Goal: Transaction & Acquisition: Purchase product/service

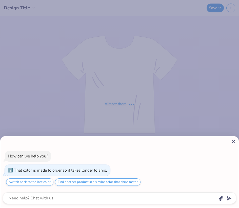
click at [233, 141] on icon at bounding box center [233, 141] width 5 height 5
type textarea "x"
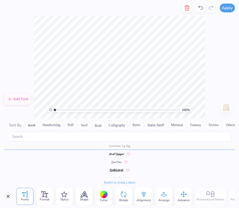
scroll to position [1080, 0]
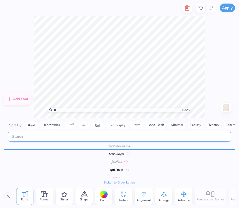
click at [52, 139] on input "text" at bounding box center [119, 137] width 223 height 10
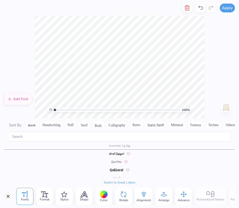
scroll to position [0, 0]
type textarea "P"
type textarea "UCSF"
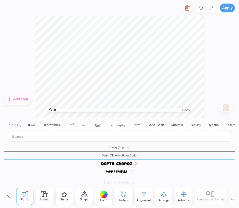
scroll to position [757, 0]
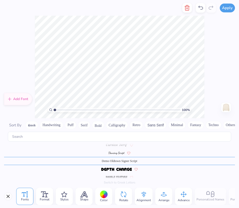
type textarea "SNMA"
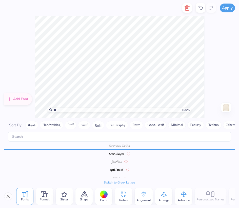
scroll to position [0, 0]
type textarea "UCSF"
click at [208, 68] on div "100 % Need help? Chat with us. Back" at bounding box center [119, 67] width 239 height 103
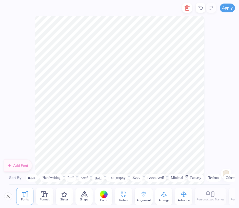
scroll to position [1080, 0]
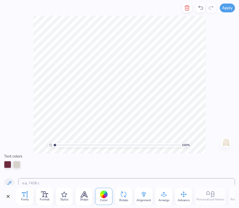
click at [28, 194] on div "Fonts" at bounding box center [24, 196] width 17 height 17
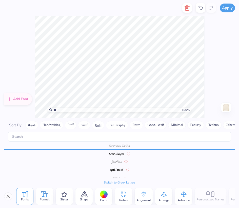
click at [45, 196] on icon at bounding box center [44, 195] width 7 height 6
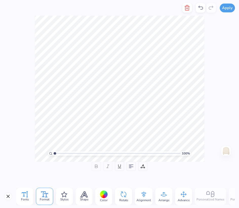
click at [33, 195] on div "Fonts" at bounding box center [24, 196] width 17 height 17
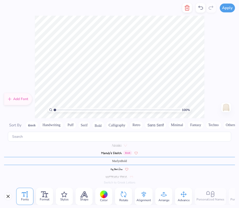
scroll to position [1615, 0]
click at [233, 83] on div "100 % Need help? Chat with us. Back" at bounding box center [119, 67] width 239 height 103
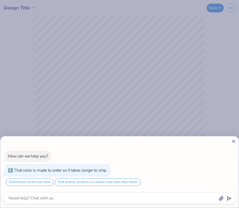
click at [233, 141] on icon at bounding box center [233, 141] width 5 height 5
type textarea "x"
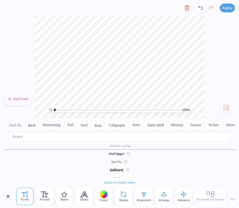
type textarea "P"
type textarea "U C S F"
click at [212, 89] on div "100 % Need help? Chat with us. Back" at bounding box center [119, 67] width 239 height 103
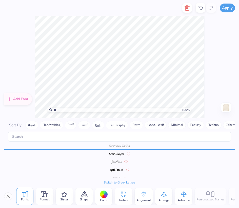
type textarea "UC SAN FRANCISCO"
click at [208, 62] on div "100 % Need help? Chat with us. Back" at bounding box center [119, 67] width 239 height 103
click at [27, 197] on icon at bounding box center [25, 195] width 6 height 6
click at [41, 198] on span "Format" at bounding box center [45, 200] width 10 height 4
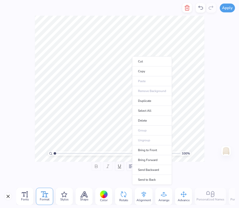
click at [51, 190] on div "Format" at bounding box center [44, 196] width 17 height 17
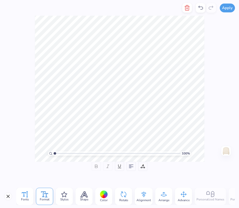
click at [28, 198] on span "Fonts" at bounding box center [25, 200] width 8 height 4
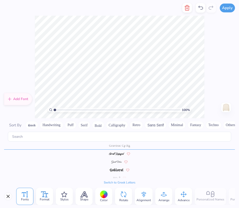
click at [47, 195] on icon at bounding box center [44, 195] width 7 height 6
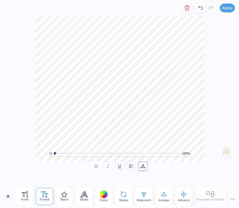
click at [143, 168] on icon at bounding box center [143, 168] width 4 height 0
type textarea "UCSF MED"
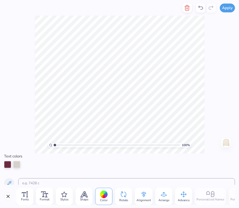
scroll to position [0, 0]
type textarea "UCSF"
click at [79, 166] on div at bounding box center [119, 164] width 231 height 7
click at [220, 164] on div at bounding box center [119, 164] width 231 height 7
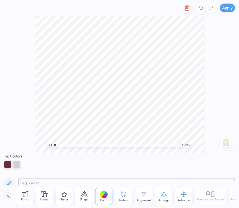
scroll to position [0, 0]
type textarea "SNMA"
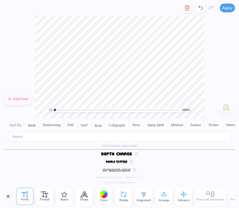
scroll to position [772, 0]
type textarea "S"
type textarea "snma"
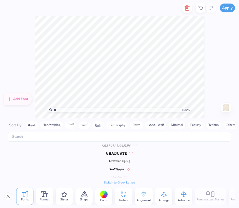
scroll to position [0, 5]
type textarea "UNIVERSITY OF CALIFORNIA SAN FRANCISCO"
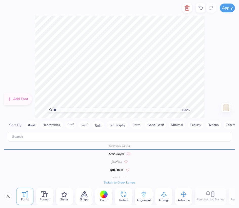
scroll to position [0, 0]
type textarea "UNIVERSITY OF CALIFORNIA S"
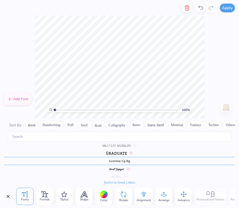
type textarea "UNIVERSITY OF CALIFORNIA"
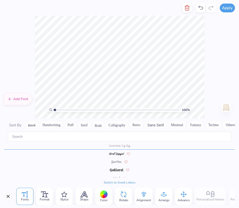
scroll to position [0, 3]
click at [203, 7] on icon at bounding box center [200, 8] width 6 height 6
click at [200, 9] on icon at bounding box center [200, 8] width 6 height 6
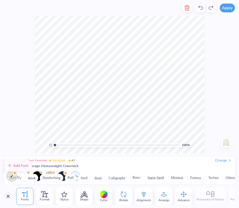
scroll to position [1080, 0]
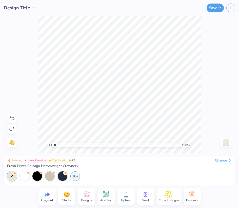
click at [200, 7] on div "Save" at bounding box center [156, 8] width 166 height 16
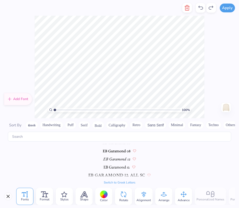
click at [200, 7] on icon at bounding box center [200, 8] width 6 height 6
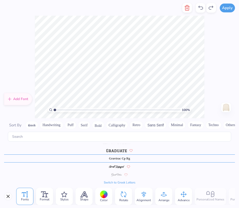
click at [200, 7] on icon at bounding box center [200, 8] width 6 height 6
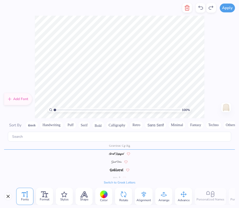
click at [200, 7] on icon at bounding box center [200, 8] width 6 height 6
type textarea "UNIVERSITY OF CALIFORNIA"
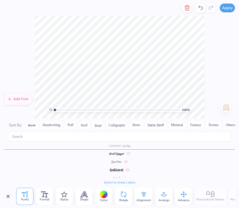
click at [201, 7] on icon at bounding box center [200, 8] width 6 height 6
click at [203, 8] on icon at bounding box center [200, 8] width 5 height 4
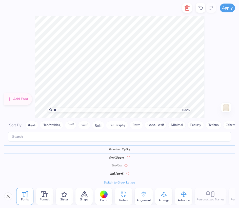
scroll to position [1080, 0]
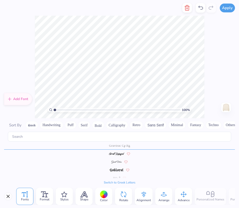
type textarea "UC SAN FRANCISCO"
click at [214, 69] on div "100 % Need help? Chat with us. Back" at bounding box center [119, 67] width 239 height 103
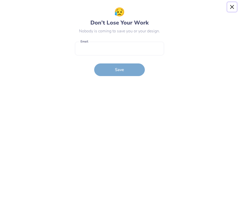
click at [231, 6] on button "Close" at bounding box center [232, 7] width 10 height 10
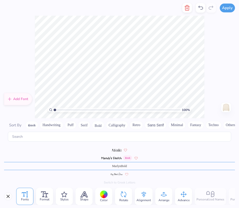
scroll to position [1615, 0]
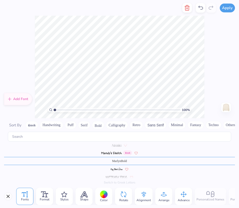
type textarea "1964"
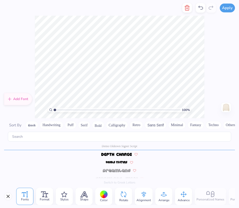
scroll to position [772, 0]
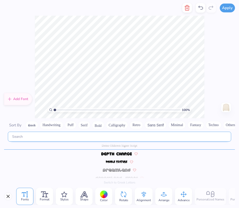
click at [109, 136] on input "text" at bounding box center [119, 137] width 223 height 10
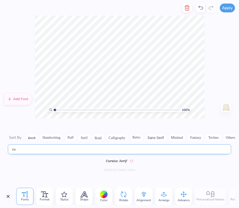
scroll to position [0, 0]
type input "cursive"
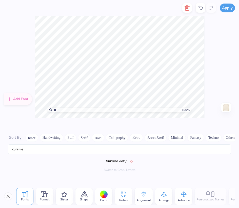
click at [122, 161] on img at bounding box center [116, 161] width 21 height 3
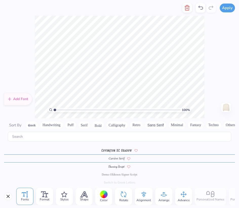
scroll to position [740, 0]
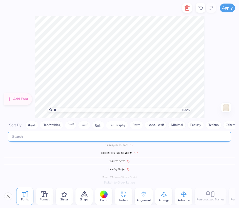
click at [59, 133] on input "text" at bounding box center [119, 137] width 223 height 10
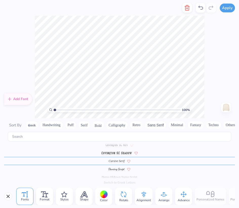
scroll to position [0, 0]
type textarea "SNMA"
click at [202, 8] on icon at bounding box center [200, 8] width 6 height 6
click at [201, 8] on icon at bounding box center [200, 8] width 6 height 6
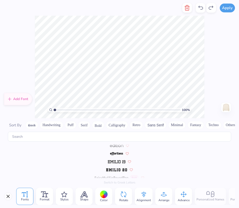
scroll to position [913, 0]
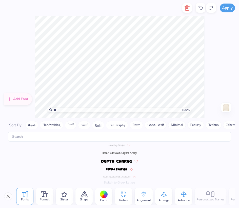
click at [117, 125] on button "Calligraphy" at bounding box center [117, 125] width 22 height 8
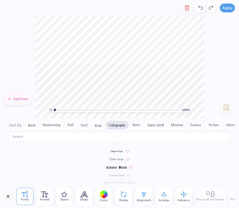
scroll to position [68, 0]
click at [115, 169] on img at bounding box center [116, 169] width 20 height 3
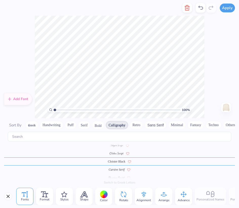
scroll to position [76, 0]
type textarea "s"
type textarea "SNMA"
click at [200, 6] on icon at bounding box center [200, 8] width 6 height 6
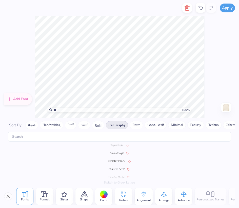
click at [117, 168] on span "Cursive Serif" at bounding box center [117, 169] width 16 height 5
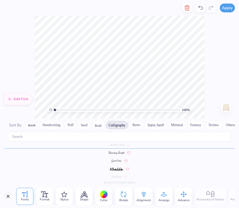
scroll to position [101, 0]
click at [116, 163] on span at bounding box center [116, 161] width 10 height 5
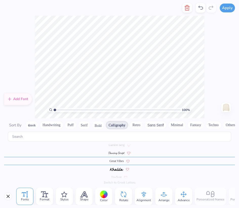
click at [116, 171] on span at bounding box center [116, 169] width 13 height 5
click at [115, 170] on img at bounding box center [117, 169] width 10 height 3
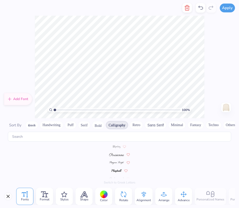
scroll to position [174, 0]
click at [117, 170] on img at bounding box center [116, 169] width 10 height 3
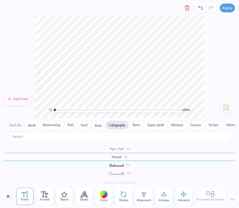
scroll to position [182, 0]
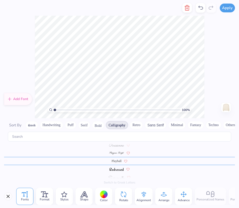
click at [115, 170] on img at bounding box center [116, 169] width 15 height 3
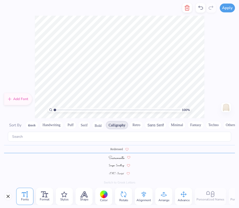
click at [115, 160] on span at bounding box center [117, 157] width 16 height 5
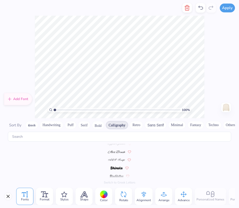
scroll to position [0, 0]
click at [116, 172] on img at bounding box center [116, 173] width 12 height 3
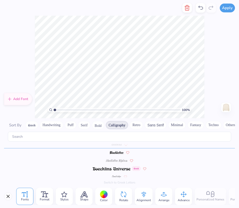
scroll to position [28, 0]
click at [115, 169] on img at bounding box center [112, 169] width 38 height 3
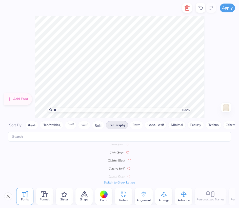
scroll to position [76, 0]
click at [116, 169] on span "Cursive Serif" at bounding box center [117, 169] width 16 height 5
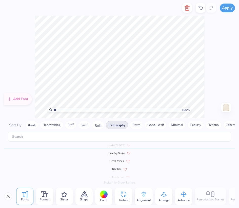
scroll to position [101, 0]
click at [115, 169] on span "Khalila" at bounding box center [116, 169] width 9 height 5
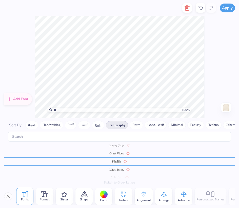
scroll to position [109, 0]
click at [171, 125] on button "Minimal" at bounding box center [177, 125] width 18 height 8
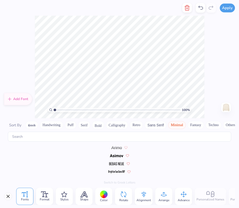
scroll to position [0, 0]
click at [154, 127] on button "Sans Serif" at bounding box center [155, 125] width 22 height 8
click at [87, 127] on button "Serif" at bounding box center [84, 125] width 12 height 8
click at [118, 126] on button "Calligraphy" at bounding box center [117, 125] width 22 height 8
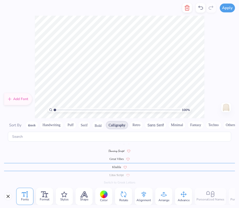
scroll to position [109, 0]
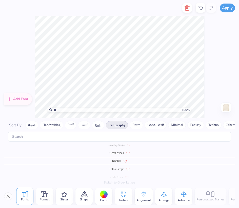
click at [227, 128] on button "Others" at bounding box center [230, 125] width 15 height 8
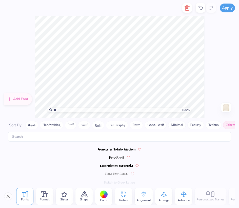
scroll to position [121, 0]
click at [112, 124] on button "Calligraphy" at bounding box center [117, 125] width 22 height 8
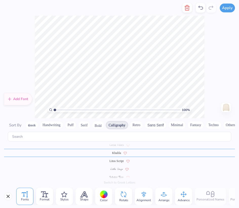
scroll to position [117, 0]
click at [114, 170] on img at bounding box center [116, 169] width 12 height 3
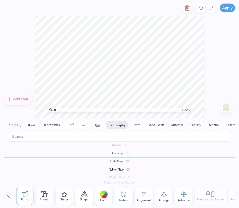
scroll to position [125, 0]
click at [114, 153] on span "Litos Script" at bounding box center [116, 153] width 14 height 5
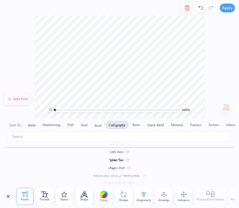
scroll to position [133, 0]
click at [118, 170] on img at bounding box center [116, 169] width 16 height 3
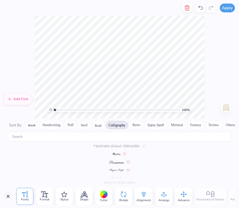
scroll to position [165, 0]
click at [114, 154] on img at bounding box center [116, 153] width 7 height 3
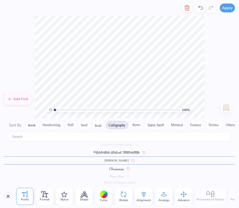
scroll to position [157, 0]
click at [118, 169] on img at bounding box center [116, 169] width 15 height 3
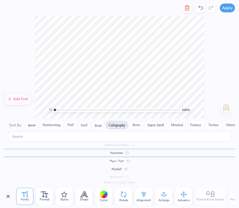
scroll to position [202, 0]
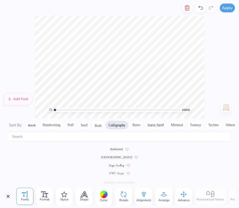
click at [114, 159] on span "Sacramento" at bounding box center [116, 157] width 31 height 5
click at [116, 168] on span "Playball" at bounding box center [117, 169] width 10 height 5
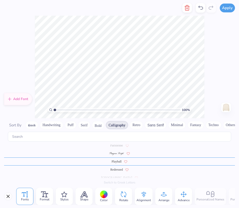
scroll to position [182, 0]
click at [30, 66] on div "100 % Need help? Chat with us. Back" at bounding box center [119, 67] width 239 height 103
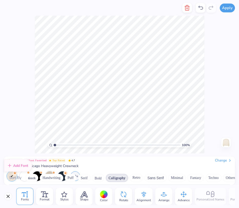
scroll to position [197, 0]
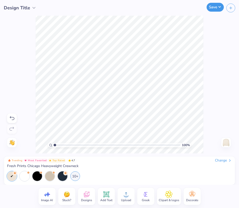
click at [217, 9] on button "Save" at bounding box center [214, 7] width 17 height 9
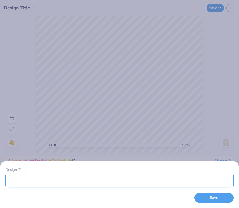
click at [105, 184] on input "Design Title" at bounding box center [119, 180] width 228 height 13
type input "SNMA merch"
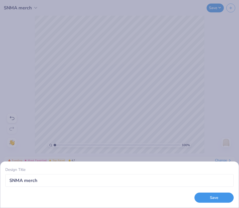
click at [218, 198] on button "Save" at bounding box center [213, 198] width 39 height 10
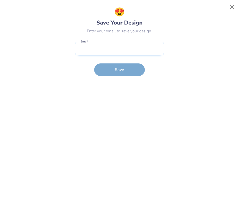
click at [122, 50] on input "email" at bounding box center [119, 49] width 89 height 14
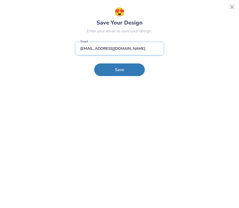
type input "jadebekun@gmail.com"
click at [94, 64] on button "Save" at bounding box center [119, 70] width 51 height 13
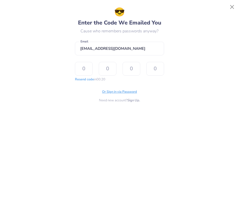
click at [122, 92] on span "Or Sign in via Password" at bounding box center [119, 92] width 35 height 5
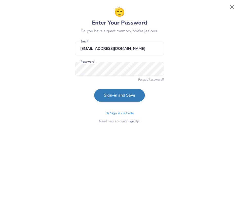
click at [111, 95] on button "Sign-in and Save" at bounding box center [119, 95] width 51 height 13
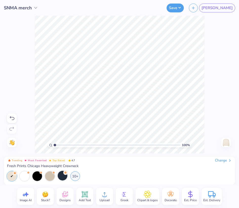
click at [64, 178] on div at bounding box center [63, 176] width 10 height 10
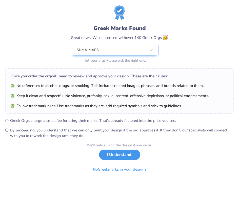
click at [122, 155] on button "I Understand!" at bounding box center [119, 155] width 41 height 10
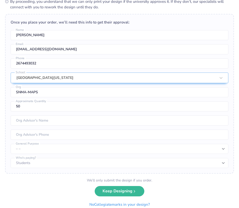
scroll to position [93, 0]
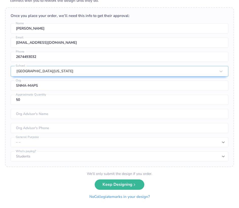
click at [125, 196] on button "No Collegiate marks in your design?" at bounding box center [119, 197] width 69 height 10
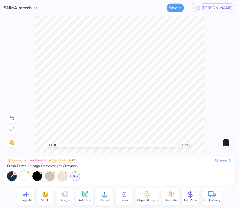
click at [25, 175] on div at bounding box center [25, 176] width 10 height 10
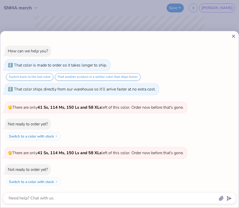
click at [233, 36] on icon at bounding box center [233, 36] width 5 height 5
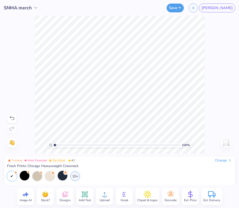
click at [61, 176] on div at bounding box center [63, 176] width 10 height 10
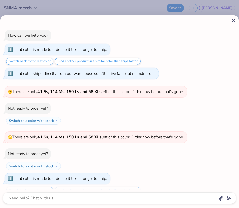
scroll to position [8, 0]
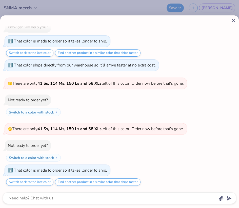
click at [233, 20] on line at bounding box center [233, 20] width 3 height 3
type textarea "x"
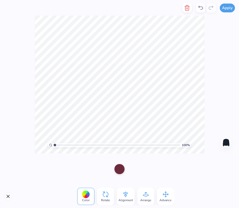
click at [84, 193] on div at bounding box center [86, 195] width 8 height 8
click at [120, 170] on div at bounding box center [119, 169] width 10 height 10
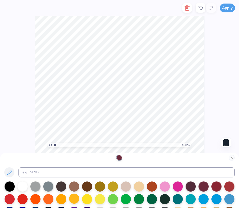
click at [74, 197] on div at bounding box center [74, 199] width 10 height 10
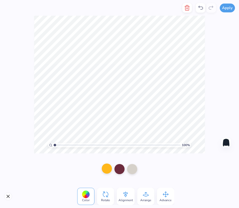
click at [107, 169] on div at bounding box center [107, 169] width 10 height 10
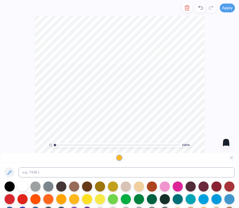
click at [119, 157] on div at bounding box center [119, 157] width 5 height 5
click at [73, 199] on div at bounding box center [74, 199] width 10 height 10
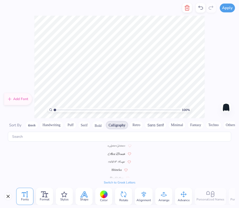
scroll to position [0, 0]
click at [104, 197] on div at bounding box center [104, 195] width 8 height 8
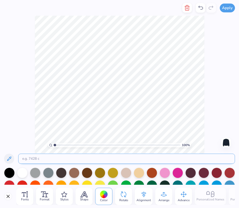
scroll to position [28, 0]
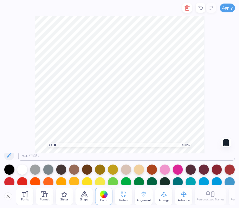
click at [75, 181] on div at bounding box center [74, 182] width 10 height 10
click at [110, 171] on div at bounding box center [113, 169] width 10 height 10
click at [74, 181] on div at bounding box center [74, 182] width 10 height 10
click at [25, 168] on div at bounding box center [22, 169] width 10 height 10
click at [22, 168] on div at bounding box center [22, 169] width 10 height 10
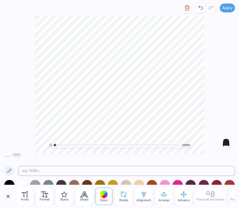
scroll to position [0, 0]
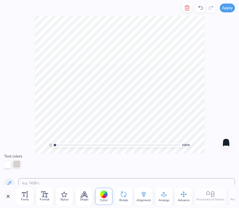
click at [17, 164] on div at bounding box center [16, 164] width 7 height 7
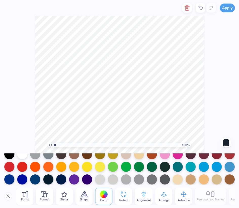
scroll to position [37, 0]
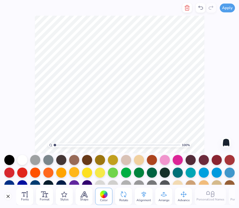
click at [73, 174] on div at bounding box center [74, 172] width 10 height 10
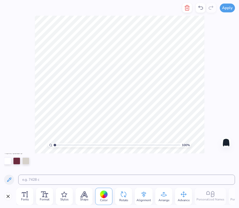
scroll to position [1, 0]
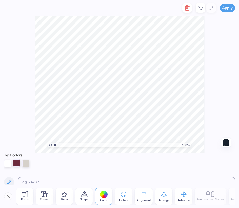
click at [16, 163] on div at bounding box center [16, 163] width 7 height 7
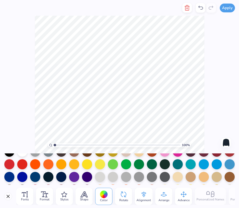
scroll to position [44, 0]
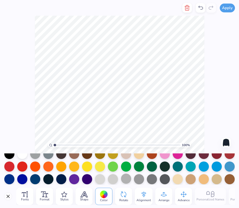
click at [77, 166] on div at bounding box center [74, 167] width 10 height 10
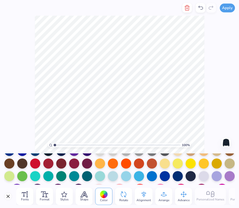
scroll to position [81, 0]
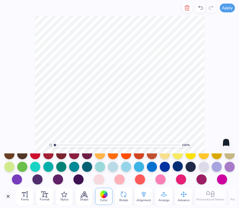
click at [177, 164] on div at bounding box center [178, 166] width 10 height 10
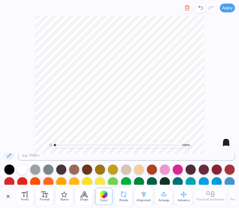
scroll to position [0, 0]
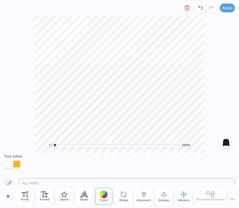
click at [19, 163] on div at bounding box center [16, 164] width 7 height 7
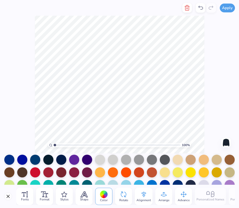
scroll to position [81, 0]
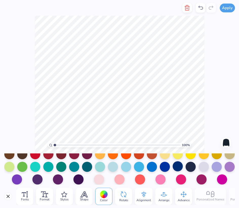
click at [175, 166] on div at bounding box center [178, 166] width 10 height 10
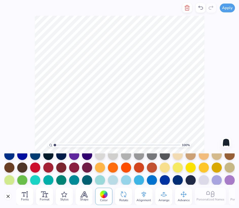
scroll to position [69, 0]
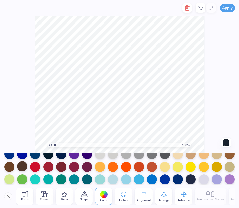
click at [23, 167] on div at bounding box center [22, 166] width 10 height 10
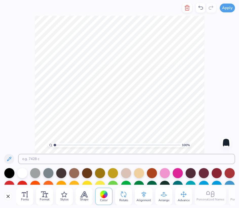
scroll to position [33, 0]
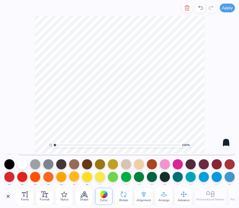
click at [74, 174] on div at bounding box center [74, 177] width 10 height 10
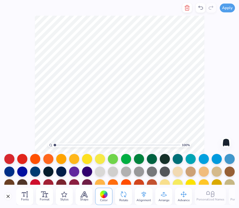
scroll to position [23, 0]
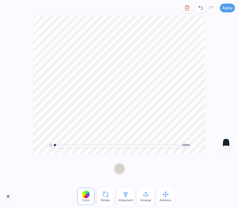
click at [119, 166] on div at bounding box center [119, 169] width 10 height 10
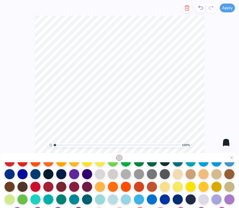
scroll to position [41, 0]
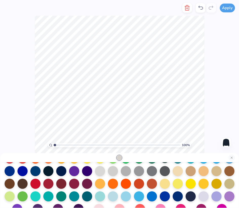
click at [164, 197] on div at bounding box center [165, 197] width 10 height 10
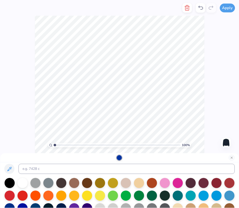
scroll to position [0, 0]
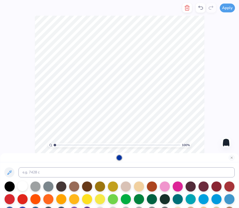
click at [22, 188] on div at bounding box center [22, 186] width 10 height 10
click at [200, 6] on icon at bounding box center [200, 8] width 6 height 6
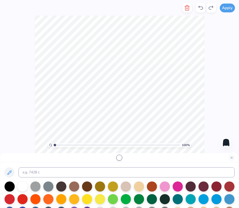
click at [200, 6] on icon at bounding box center [200, 8] width 6 height 6
click at [218, 56] on div "100 % Need help? Chat with us. Back" at bounding box center [119, 85] width 239 height 138
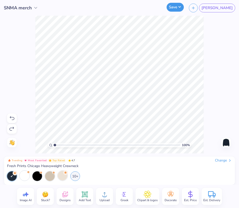
click at [184, 9] on button "Save" at bounding box center [174, 7] width 17 height 9
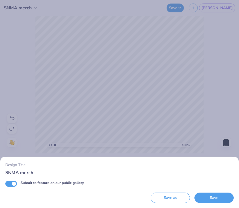
click at [215, 55] on div "Design Title SNMA merch Submit to feature on our public gallery. Save as Save" at bounding box center [119, 104] width 239 height 208
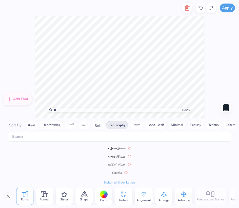
click at [202, 8] on icon at bounding box center [200, 8] width 6 height 6
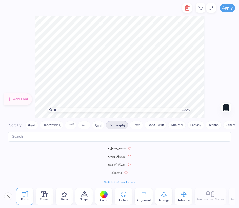
click at [202, 8] on icon at bounding box center [200, 8] width 6 height 6
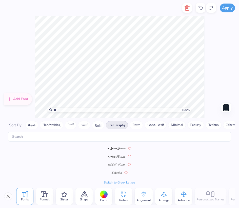
click at [211, 8] on icon at bounding box center [211, 8] width 6 height 6
click at [99, 197] on div "Color" at bounding box center [103, 196] width 17 height 17
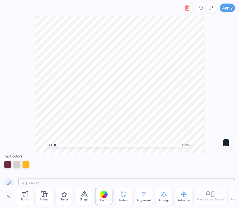
click at [202, 9] on icon at bounding box center [200, 8] width 6 height 6
click at [212, 9] on icon at bounding box center [211, 8] width 6 height 6
click at [26, 164] on div at bounding box center [25, 164] width 7 height 7
click at [105, 193] on div at bounding box center [104, 195] width 8 height 8
click at [104, 199] on span "Color" at bounding box center [104, 200] width 8 height 4
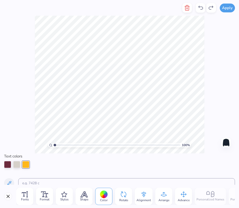
click at [100, 200] on span "Color" at bounding box center [104, 200] width 8 height 4
click at [83, 198] on span "Shape" at bounding box center [84, 200] width 8 height 4
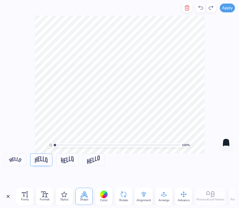
click at [99, 197] on div "Color" at bounding box center [103, 196] width 17 height 17
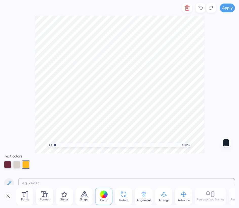
click at [26, 163] on div at bounding box center [25, 164] width 7 height 7
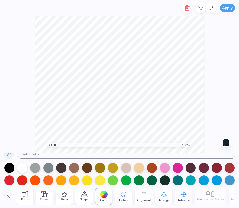
scroll to position [39, 0]
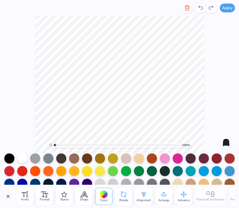
click at [23, 157] on div at bounding box center [22, 158] width 10 height 10
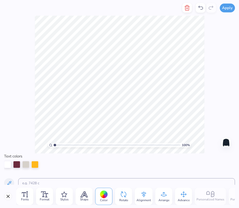
click at [199, 8] on icon at bounding box center [200, 8] width 6 height 6
click at [25, 164] on div at bounding box center [25, 164] width 7 height 7
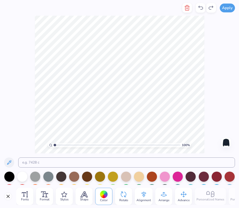
scroll to position [22, 0]
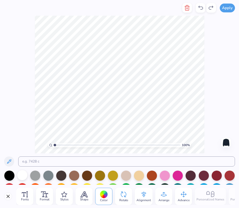
click at [23, 175] on div at bounding box center [22, 175] width 10 height 10
click at [7, 124] on div "100 % Need help? Chat with us. Back" at bounding box center [119, 85] width 239 height 138
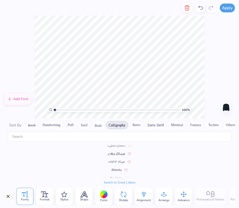
scroll to position [0, 0]
click at [201, 10] on icon at bounding box center [200, 8] width 6 height 6
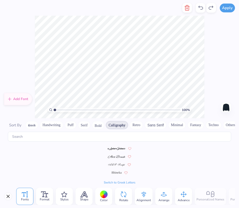
click at [211, 8] on icon at bounding box center [211, 8] width 6 height 6
click at [208, 48] on div "100 % Need help? Chat with us. Back" at bounding box center [119, 67] width 239 height 103
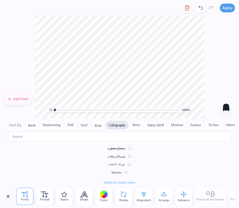
click at [107, 193] on div at bounding box center [104, 195] width 8 height 8
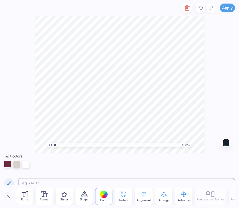
click at [7, 165] on div at bounding box center [7, 164] width 7 height 7
click at [103, 195] on div at bounding box center [104, 195] width 8 height 8
click at [9, 162] on div at bounding box center [7, 164] width 7 height 7
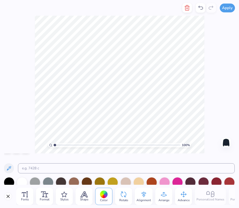
scroll to position [0, 0]
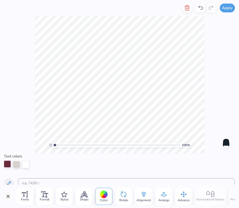
click at [8, 163] on div at bounding box center [7, 164] width 7 height 7
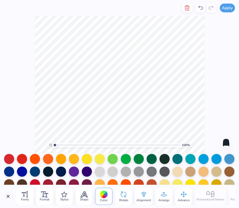
scroll to position [56, 0]
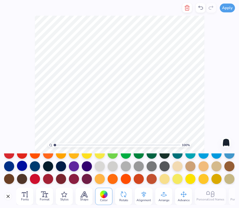
click at [22, 167] on div at bounding box center [22, 166] width 10 height 10
click at [10, 166] on div at bounding box center [9, 166] width 10 height 10
drag, startPoint x: 37, startPoint y: 166, endPoint x: 50, endPoint y: 166, distance: 12.4
click at [37, 166] on div at bounding box center [35, 166] width 10 height 10
click at [50, 166] on div at bounding box center [48, 166] width 10 height 10
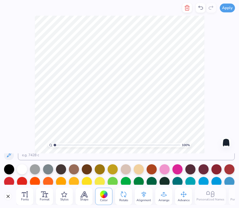
scroll to position [28, 0]
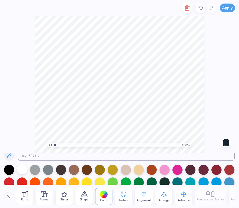
click at [24, 170] on div at bounding box center [22, 169] width 10 height 10
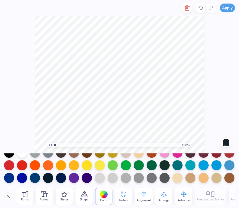
scroll to position [53, 0]
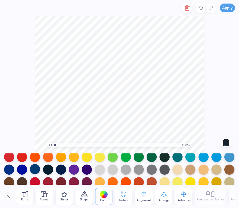
click at [32, 170] on div at bounding box center [35, 169] width 10 height 10
click at [45, 171] on div at bounding box center [48, 169] width 10 height 10
click at [60, 173] on div at bounding box center [61, 169] width 10 height 10
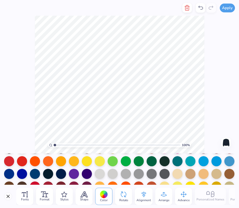
scroll to position [53, 0]
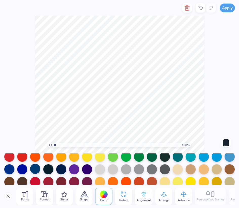
click at [35, 169] on div at bounding box center [35, 169] width 10 height 10
click at [21, 178] on div at bounding box center [22, 182] width 10 height 10
click at [8, 181] on div at bounding box center [9, 182] width 10 height 10
click at [19, 181] on div at bounding box center [22, 182] width 10 height 10
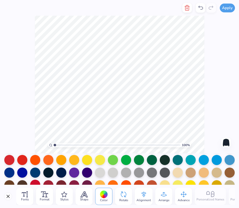
scroll to position [57, 0]
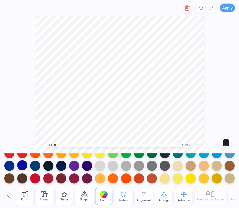
click at [19, 166] on div at bounding box center [22, 165] width 10 height 10
click at [39, 164] on div at bounding box center [35, 165] width 10 height 10
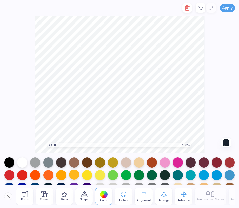
scroll to position [0, 0]
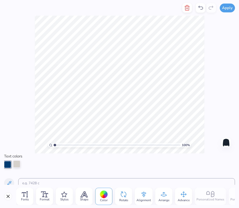
click at [17, 164] on div at bounding box center [16, 164] width 7 height 7
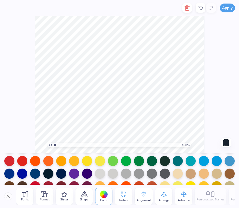
scroll to position [53, 0]
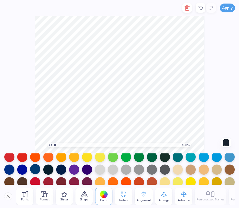
click at [35, 169] on div at bounding box center [35, 169] width 10 height 10
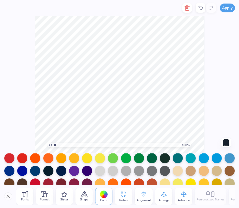
scroll to position [0, 0]
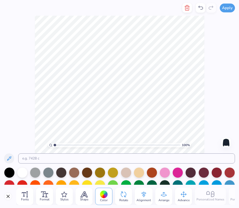
click at [201, 10] on icon at bounding box center [200, 8] width 6 height 6
click at [201, 6] on icon at bounding box center [200, 8] width 6 height 6
click at [201, 8] on icon at bounding box center [200, 8] width 6 height 6
click at [212, 7] on icon at bounding box center [211, 8] width 6 height 6
click at [25, 171] on div at bounding box center [22, 172] width 10 height 10
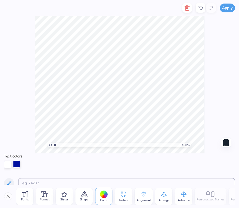
click at [17, 165] on div at bounding box center [16, 164] width 7 height 7
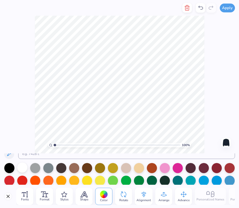
scroll to position [23, 0]
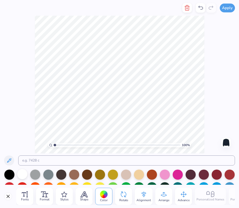
click at [24, 170] on div at bounding box center [22, 174] width 10 height 10
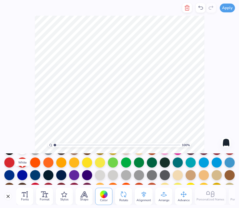
scroll to position [0, 0]
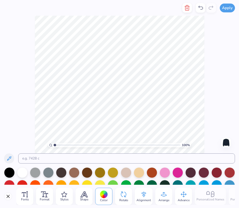
click at [200, 5] on icon at bounding box center [200, 8] width 6 height 6
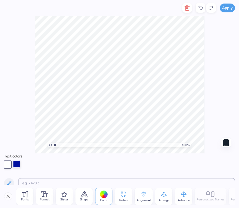
click at [16, 165] on div at bounding box center [16, 164] width 7 height 7
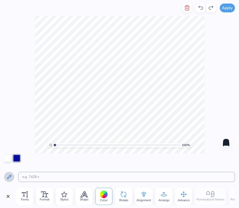
click at [8, 178] on icon at bounding box center [9, 177] width 4 height 4
click at [9, 158] on div at bounding box center [7, 157] width 7 height 7
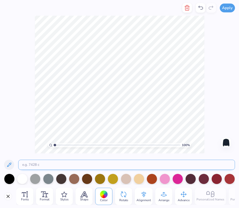
scroll to position [4, 0]
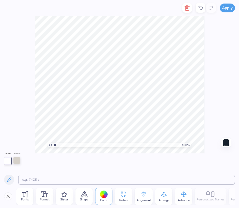
click at [16, 161] on div at bounding box center [16, 160] width 7 height 7
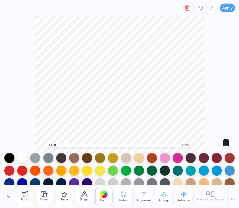
scroll to position [45, 0]
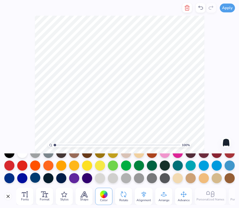
click at [37, 179] on div at bounding box center [35, 178] width 10 height 10
click at [48, 179] on div at bounding box center [48, 178] width 10 height 10
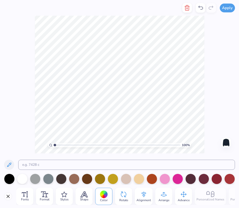
scroll to position [0, 0]
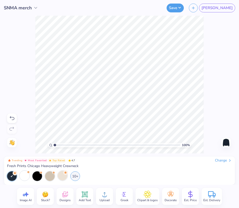
click at [28, 8] on span "SNMA merch" at bounding box center [18, 8] width 28 height 7
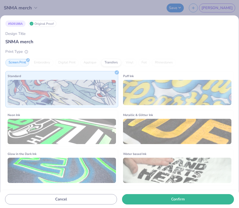
click at [39, 10] on div "# 509188A Original Proof Design Title SNMA merch Print Type Screen Print Embroi…" at bounding box center [119, 104] width 239 height 208
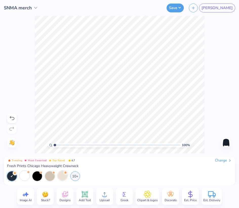
click at [10, 119] on icon at bounding box center [12, 118] width 6 height 6
click at [12, 119] on icon at bounding box center [12, 118] width 6 height 6
click at [12, 117] on icon at bounding box center [12, 118] width 6 height 6
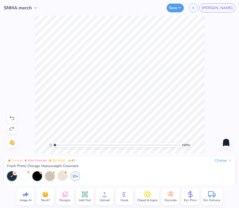
click at [12, 117] on icon at bounding box center [12, 118] width 6 height 6
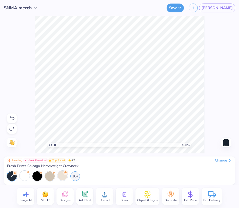
click at [12, 117] on icon at bounding box center [12, 118] width 6 height 6
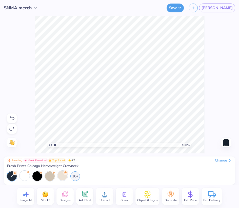
click at [12, 117] on icon at bounding box center [12, 118] width 6 height 6
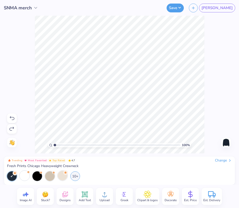
click at [12, 117] on icon at bounding box center [12, 118] width 6 height 6
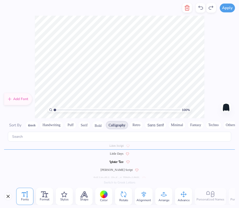
scroll to position [132, 0]
click at [42, 192] on icon at bounding box center [43, 195] width 5 height 6
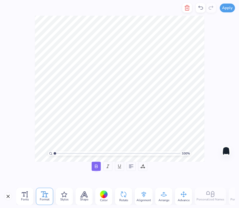
click at [18, 97] on div "100 % Need help? Chat with us. Back" at bounding box center [119, 89] width 239 height 146
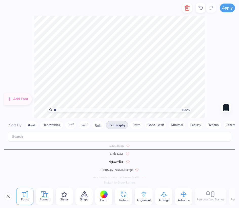
click at [45, 196] on icon at bounding box center [44, 195] width 7 height 6
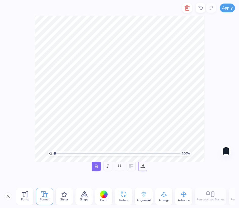
click at [141, 167] on icon at bounding box center [141, 167] width 1 height 1
type input "1"
type input "2"
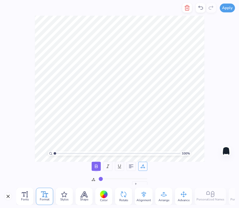
type input "3"
type input "4"
type input "5"
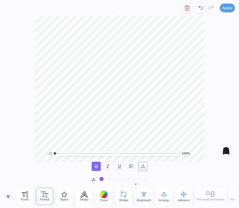
type input "5"
type input "6"
type input "7"
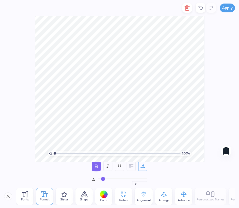
type input "8"
type input "9"
type input "10"
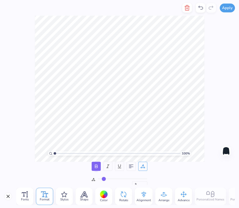
type input "10"
type input "11"
drag, startPoint x: 99, startPoint y: 177, endPoint x: 105, endPoint y: 178, distance: 5.8
type input "11"
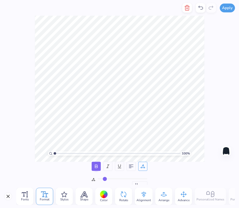
click at [105, 179] on input "range" at bounding box center [123, 179] width 50 height 1
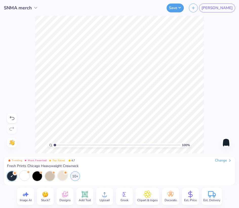
click at [11, 114] on div at bounding box center [12, 119] width 10 height 10
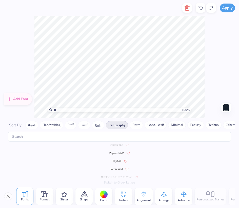
scroll to position [182, 0]
click at [116, 162] on span "Playball" at bounding box center [117, 161] width 10 height 5
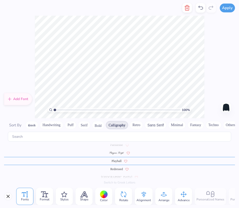
click at [22, 56] on div "100 % Need help? Chat with us. Back" at bounding box center [119, 67] width 239 height 103
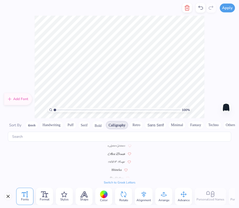
scroll to position [0, 0]
click at [101, 195] on div at bounding box center [104, 195] width 8 height 8
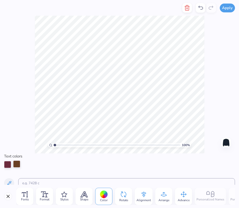
click at [17, 163] on div at bounding box center [16, 164] width 7 height 7
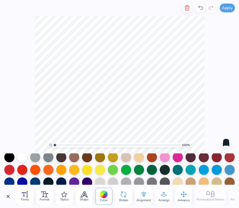
scroll to position [39, 0]
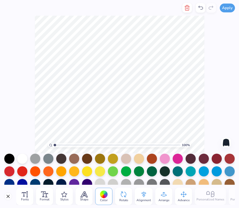
click at [98, 182] on div at bounding box center [100, 184] width 10 height 10
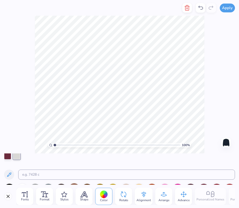
scroll to position [8, 0]
click at [8, 156] on div at bounding box center [7, 156] width 7 height 7
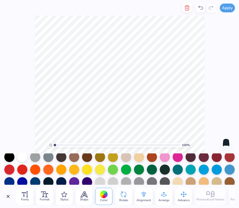
scroll to position [32, 0]
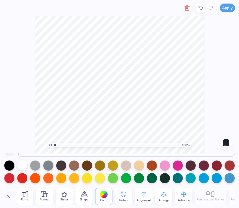
click at [26, 164] on div at bounding box center [22, 165] width 10 height 10
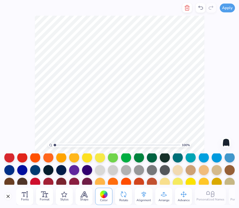
scroll to position [57, 0]
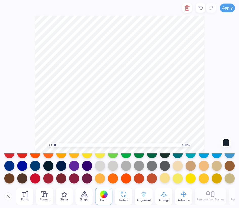
click at [164, 174] on div at bounding box center [165, 178] width 10 height 10
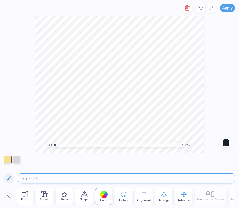
scroll to position [2, 0]
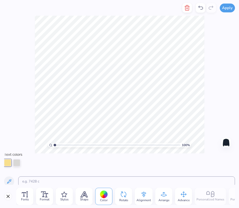
click at [199, 7] on icon at bounding box center [200, 8] width 5 height 4
click at [19, 162] on div at bounding box center [16, 162] width 7 height 7
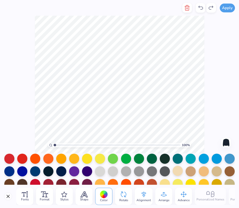
scroll to position [59, 0]
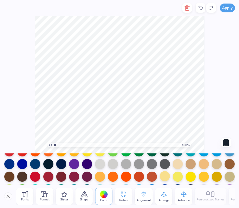
click at [166, 175] on div at bounding box center [165, 176] width 10 height 10
click at [106, 193] on div at bounding box center [104, 195] width 8 height 8
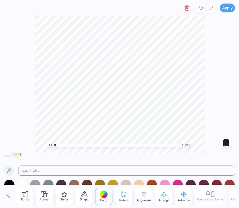
scroll to position [0, 0]
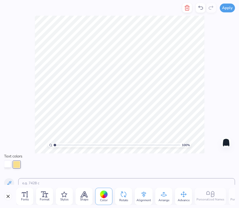
click at [9, 162] on div at bounding box center [7, 164] width 7 height 7
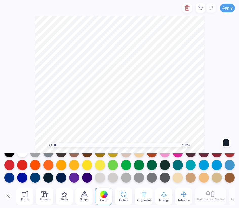
scroll to position [53, 0]
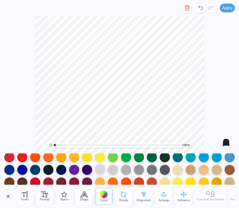
click at [101, 167] on div at bounding box center [100, 169] width 10 height 10
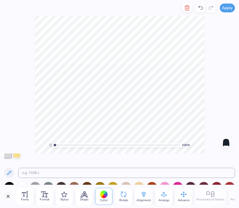
scroll to position [0, 0]
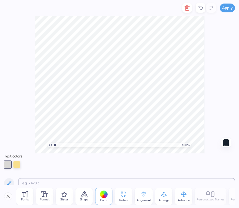
click at [201, 6] on icon at bounding box center [200, 8] width 6 height 6
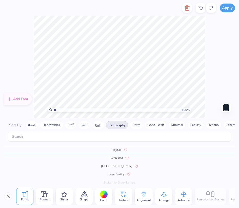
scroll to position [197, 0]
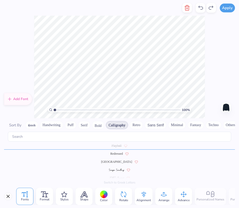
click at [102, 195] on div at bounding box center [104, 195] width 8 height 8
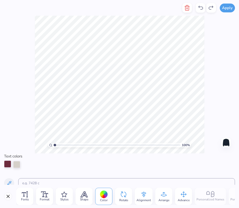
click at [7, 163] on div at bounding box center [7, 164] width 7 height 7
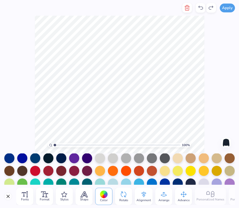
scroll to position [65, 0]
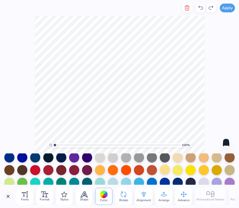
click at [165, 172] on div at bounding box center [165, 170] width 10 height 10
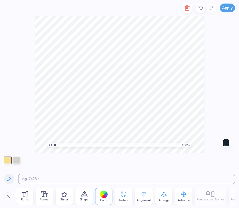
scroll to position [0, 0]
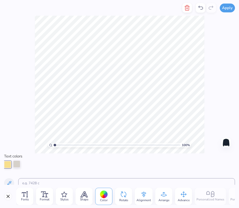
click at [16, 163] on div at bounding box center [16, 164] width 7 height 7
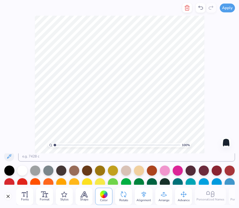
scroll to position [29, 0]
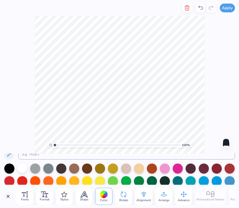
click at [23, 167] on div at bounding box center [22, 168] width 10 height 10
click at [25, 130] on div "100 % Need help? Chat with us. Back" at bounding box center [119, 85] width 239 height 138
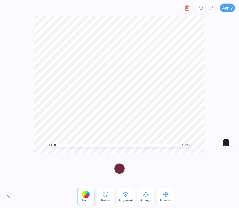
click at [119, 170] on div at bounding box center [119, 169] width 10 height 10
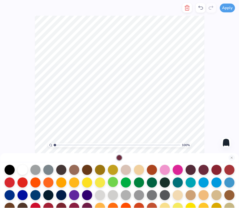
scroll to position [24, 0]
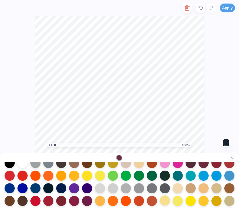
click at [167, 201] on div at bounding box center [165, 201] width 10 height 10
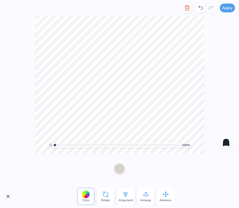
click at [118, 171] on div at bounding box center [119, 169] width 10 height 10
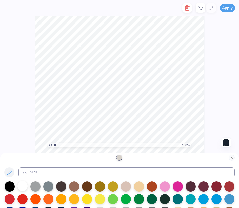
click at [24, 184] on div at bounding box center [22, 186] width 10 height 10
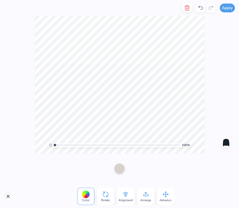
click at [121, 166] on div at bounding box center [119, 169] width 10 height 10
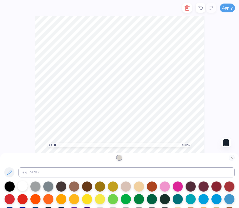
click at [21, 187] on div at bounding box center [22, 186] width 10 height 10
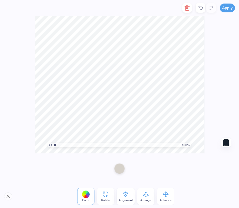
click at [121, 170] on div at bounding box center [119, 169] width 10 height 10
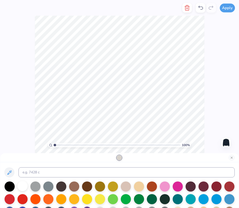
click at [24, 186] on div at bounding box center [22, 186] width 10 height 10
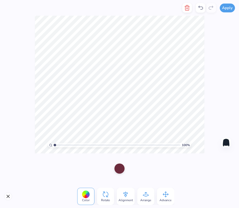
click at [121, 167] on div at bounding box center [119, 169] width 10 height 10
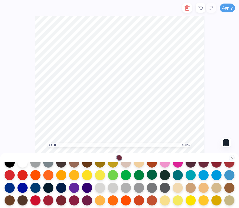
scroll to position [24, 0]
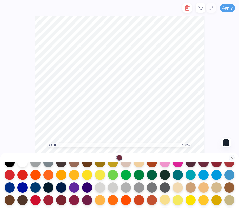
click at [166, 198] on div at bounding box center [165, 200] width 10 height 10
click at [205, 111] on div "100 % Need help? Chat with us. Back" at bounding box center [119, 85] width 239 height 138
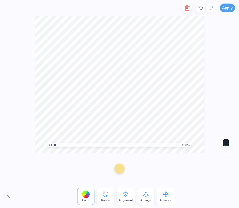
click at [120, 170] on div at bounding box center [119, 169] width 10 height 10
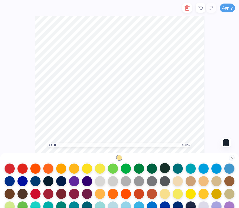
scroll to position [31, 0]
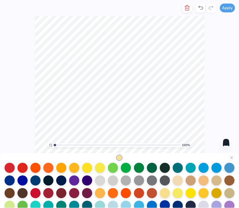
click at [163, 203] on div at bounding box center [165, 205] width 10 height 10
click at [164, 194] on div at bounding box center [165, 193] width 10 height 10
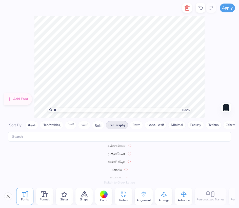
scroll to position [0, 0]
click at [104, 200] on span "Color" at bounding box center [104, 200] width 8 height 4
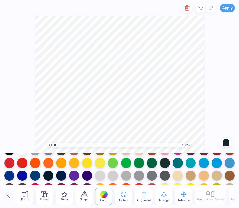
scroll to position [26, 0]
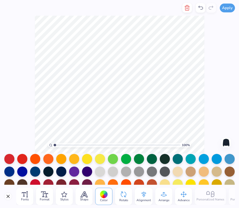
click at [166, 181] on div at bounding box center [165, 184] width 10 height 10
click at [164, 181] on div at bounding box center [165, 184] width 10 height 10
click at [211, 101] on div "100 % Need help? Chat with us. Back" at bounding box center [119, 85] width 239 height 138
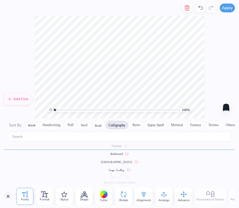
scroll to position [197, 0]
click at [105, 190] on div "Color" at bounding box center [103, 196] width 17 height 17
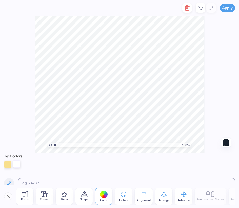
click at [15, 164] on div at bounding box center [16, 164] width 7 height 7
click at [104, 195] on div at bounding box center [104, 195] width 8 height 8
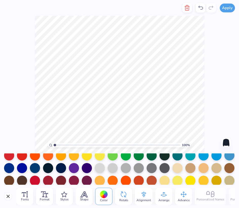
scroll to position [55, 0]
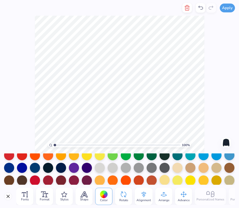
click at [166, 178] on div at bounding box center [164, 180] width 10 height 10
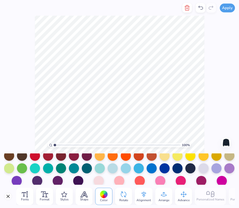
click at [201, 8] on icon at bounding box center [200, 8] width 6 height 6
click at [65, 195] on icon at bounding box center [64, 195] width 6 height 6
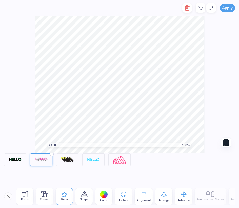
click at [52, 154] on line at bounding box center [52, 155] width 2 height 2
click at [47, 196] on icon at bounding box center [44, 195] width 7 height 6
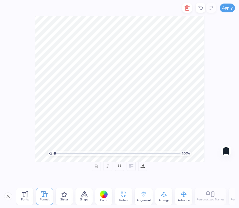
click at [96, 167] on icon at bounding box center [96, 166] width 5 height 5
click at [141, 167] on icon at bounding box center [141, 167] width 1 height 1
click at [211, 128] on div "100 % Need help? Chat with us. Back" at bounding box center [119, 89] width 239 height 146
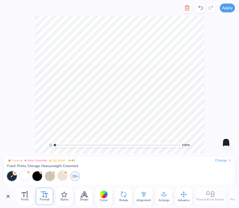
click at [210, 128] on div "100 % Need help? Chat with us. Back" at bounding box center [119, 85] width 239 height 138
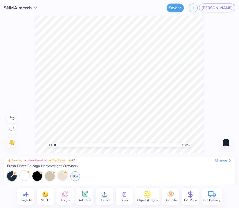
click at [228, 141] on img at bounding box center [226, 143] width 8 height 8
click at [77, 176] on div "10+" at bounding box center [75, 176] width 10 height 10
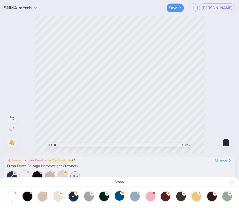
click at [119, 197] on div at bounding box center [120, 196] width 10 height 10
click at [135, 196] on div at bounding box center [135, 196] width 10 height 10
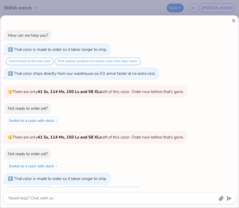
scroll to position [68, 0]
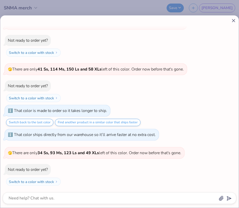
click at [234, 22] on icon at bounding box center [233, 20] width 5 height 5
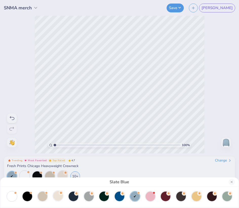
click at [58, 196] on div at bounding box center [58, 196] width 10 height 10
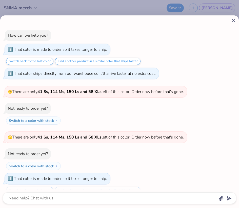
scroll to position [92, 0]
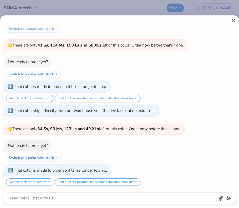
click at [233, 20] on line at bounding box center [233, 20] width 3 height 3
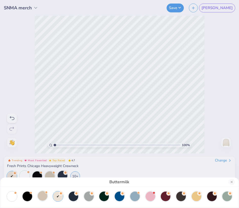
click at [41, 197] on div at bounding box center [43, 196] width 10 height 10
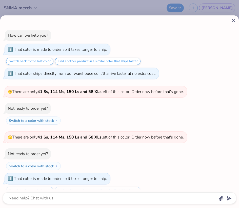
scroll to position [152, 0]
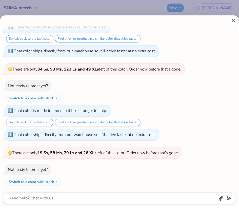
click at [233, 19] on icon at bounding box center [233, 20] width 5 height 5
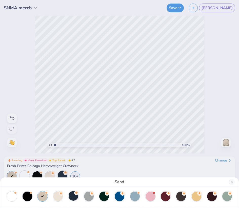
click at [72, 197] on div at bounding box center [74, 196] width 10 height 10
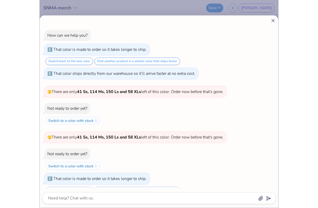
scroll to position [176, 0]
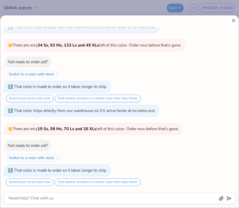
click at [233, 19] on icon at bounding box center [233, 20] width 5 height 5
type textarea "x"
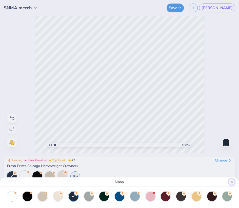
click at [232, 181] on button "Close" at bounding box center [231, 182] width 6 height 6
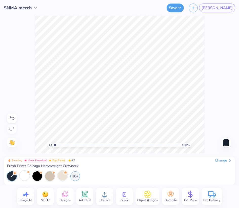
click at [189, 197] on icon at bounding box center [190, 194] width 4 height 5
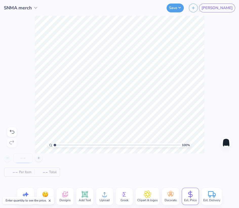
click at [22, 159] on input "number" at bounding box center [23, 158] width 20 height 9
type input "2"
type input "50"
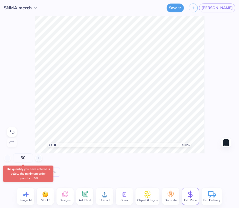
click at [26, 173] on body "SNMA merch Save JA Image AI Stuck? Designs Add Text Upload Greek Clipart & logo…" at bounding box center [119, 104] width 239 height 208
click at [28, 159] on input "50" at bounding box center [23, 158] width 20 height 9
click at [73, 162] on div "50 $59.31 Per Item $2,965.50 Total" at bounding box center [119, 165] width 231 height 23
click at [61, 174] on span "Total" at bounding box center [59, 172] width 8 height 5
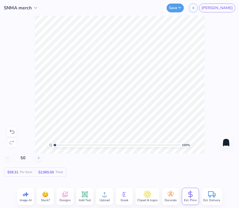
click at [61, 182] on div "50 $59.31 Per Item $2,965.50 Total" at bounding box center [119, 169] width 239 height 31
click at [184, 7] on button "Save" at bounding box center [174, 7] width 17 height 9
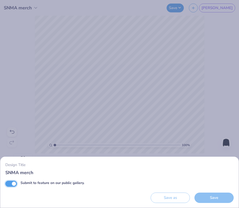
click at [13, 184] on input "Submit to feature on our public gallery." at bounding box center [11, 184] width 12 height 6
checkbox input "false"
click at [213, 196] on div "Save" at bounding box center [213, 198] width 39 height 10
click at [215, 105] on div "Design Title SNMA merch Submit to feature on our public gallery. Save as Save" at bounding box center [119, 104] width 239 height 208
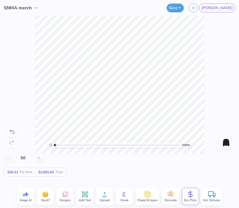
click at [33, 6] on icon at bounding box center [35, 7] width 5 height 5
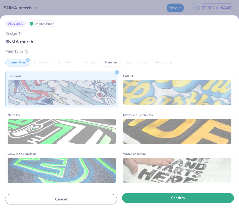
click at [176, 198] on button "Confirm" at bounding box center [178, 198] width 112 height 10
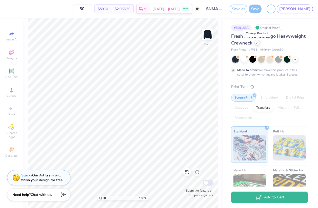
click at [239, 44] on icon at bounding box center [257, 42] width 3 height 3
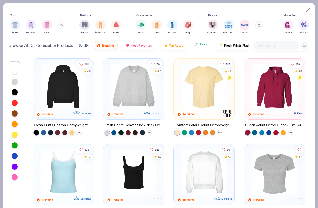
click at [202, 46] on span "Price" at bounding box center [203, 44] width 7 height 4
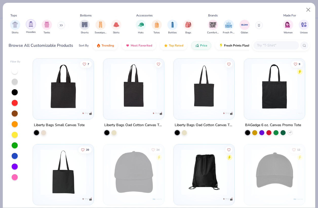
click at [32, 27] on div "filter for Hoodies" at bounding box center [31, 24] width 10 height 10
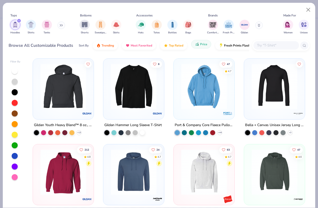
click at [204, 46] on span "Price" at bounding box center [203, 44] width 7 height 4
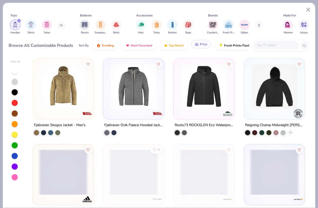
click at [202, 46] on span "Price" at bounding box center [203, 44] width 7 height 4
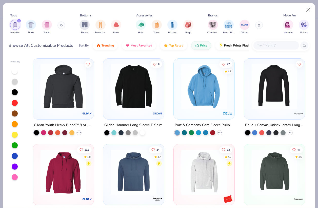
click at [239, 44] on input "text" at bounding box center [275, 46] width 39 height 6
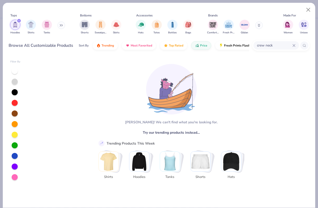
click at [239, 45] on input "crew neck" at bounding box center [274, 46] width 36 height 6
click at [239, 42] on div "crewneck" at bounding box center [276, 45] width 46 height 8
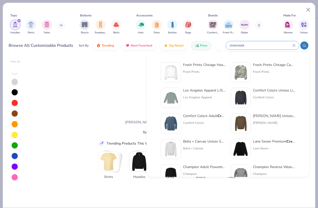
click at [239, 45] on input "crewneck" at bounding box center [260, 46] width 63 height 6
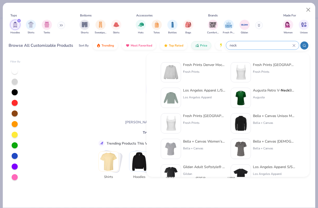
click at [234, 45] on input "neck" at bounding box center [260, 46] width 63 height 6
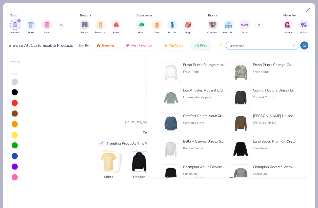
click at [239, 46] on input "crewneck" at bounding box center [260, 46] width 63 height 6
click at [239, 45] on input "crewneck" at bounding box center [260, 46] width 63 height 6
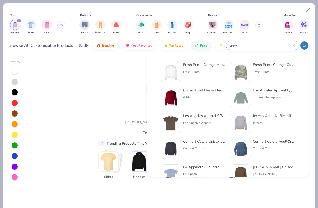
type input "crew"
click at [173, 94] on img at bounding box center [171, 98] width 16 height 16
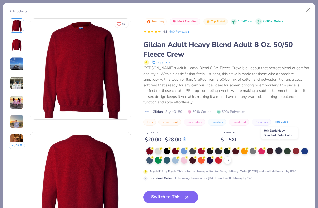
click at [239, 148] on div at bounding box center [278, 151] width 7 height 7
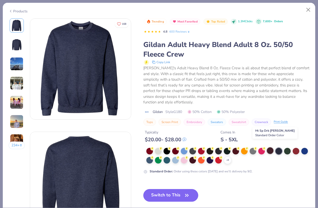
click at [239, 148] on div at bounding box center [270, 151] width 7 height 7
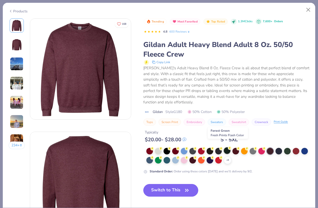
click at [225, 148] on div at bounding box center [227, 151] width 7 height 7
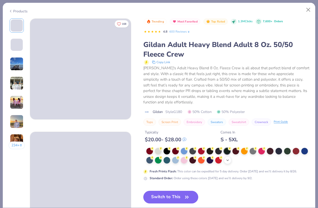
click at [227, 158] on icon at bounding box center [227, 160] width 4 height 4
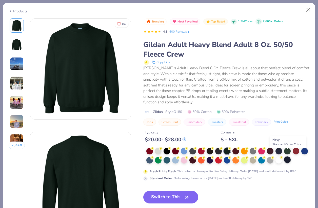
click at [239, 157] on div at bounding box center [287, 160] width 7 height 7
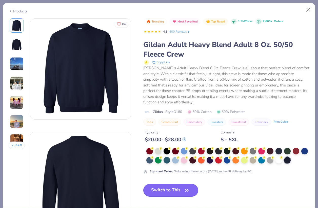
click at [175, 184] on button "Switch to This" at bounding box center [170, 190] width 55 height 13
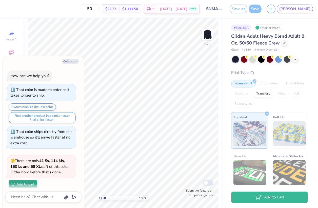
scroll to position [428, 0]
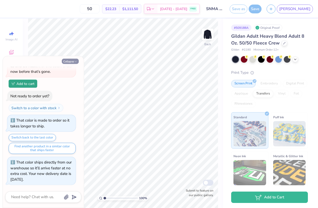
click at [72, 60] on button "Collapse" at bounding box center [70, 61] width 17 height 5
type textarea "x"
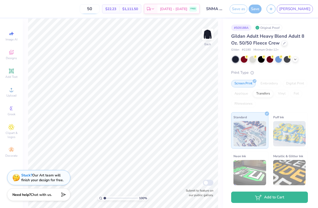
click at [99, 9] on input "50" at bounding box center [90, 8] width 20 height 9
type input "5"
click at [102, 9] on input "30" at bounding box center [92, 8] width 20 height 9
type input "3"
type input "2"
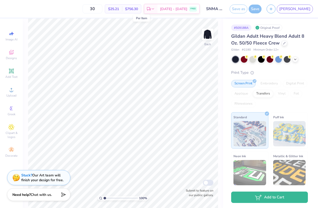
type input "3"
type input "2"
type input "30"
click at [239, 11] on div "Save" at bounding box center [254, 9] width 13 height 9
click at [239, 95] on div "Transfers" at bounding box center [263, 93] width 20 height 8
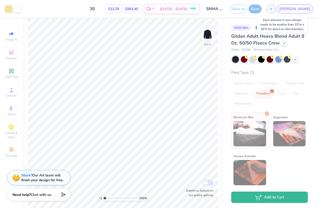
click at [239, 9] on div "Save" at bounding box center [254, 9] width 13 height 9
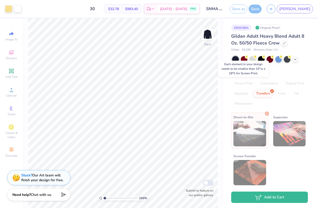
click at [239, 84] on div "Screen Print" at bounding box center [243, 84] width 25 height 8
click at [239, 73] on icon at bounding box center [252, 72] width 4 height 4
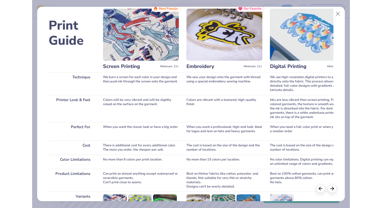
scroll to position [0, 0]
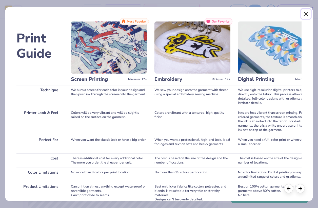
click at [239, 14] on button "Close" at bounding box center [306, 14] width 10 height 10
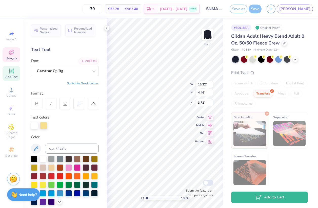
type input "14.98"
type input "4.39"
type input "3.78"
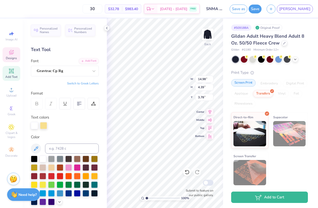
click at [239, 84] on div "Screen Print" at bounding box center [243, 83] width 25 height 8
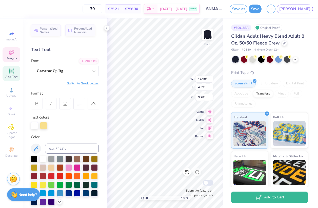
click at [239, 76] on div "Print Type Screen Print Embroidery Digital Print Applique Transfers Vinyl Foil …" at bounding box center [269, 148] width 77 height 157
click at [239, 11] on button "Save" at bounding box center [254, 8] width 13 height 9
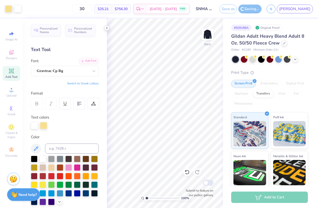
click at [107, 28] on icon at bounding box center [107, 28] width 4 height 4
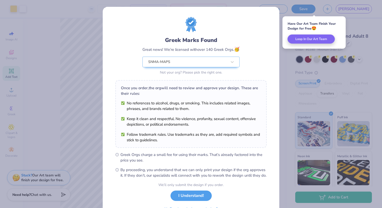
scroll to position [29, 0]
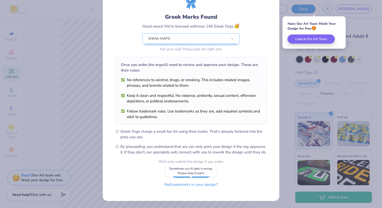
click at [206, 184] on button "No Greek marks in your design?" at bounding box center [191, 185] width 62 height 10
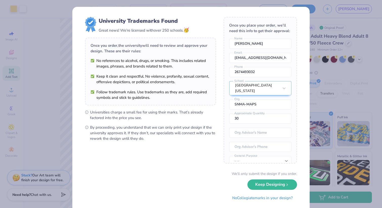
scroll to position [12, 0]
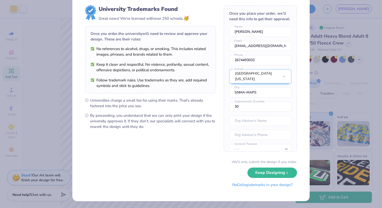
click at [239, 184] on button "No Collegiate marks in your design?" at bounding box center [262, 185] width 69 height 10
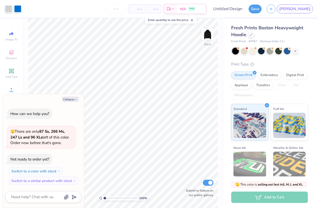
type textarea "x"
